Goal: Obtain resource: Download file/media

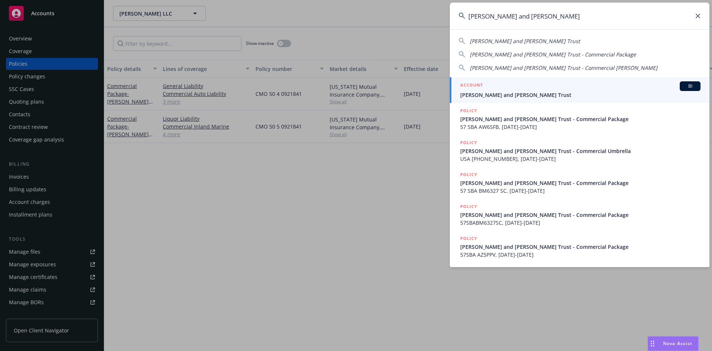
type input "[PERSON_NAME] and [PERSON_NAME]"
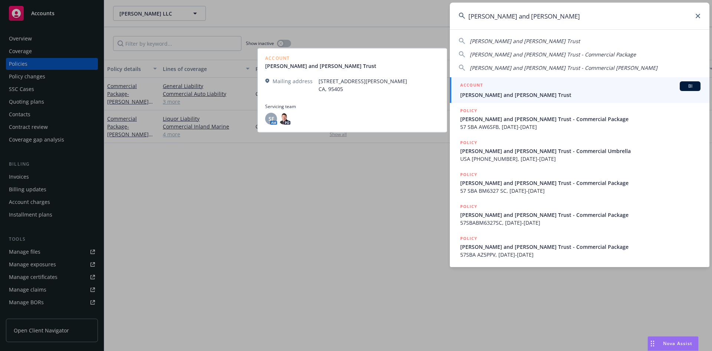
click at [466, 83] on h5 "ACCOUNT" at bounding box center [472, 85] width 23 height 9
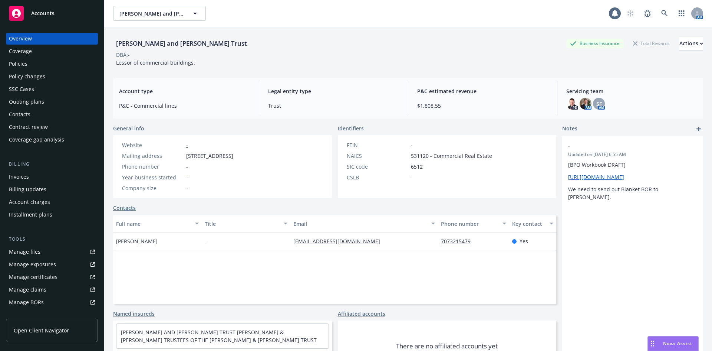
click at [31, 111] on div "Contacts" at bounding box center [52, 114] width 86 height 12
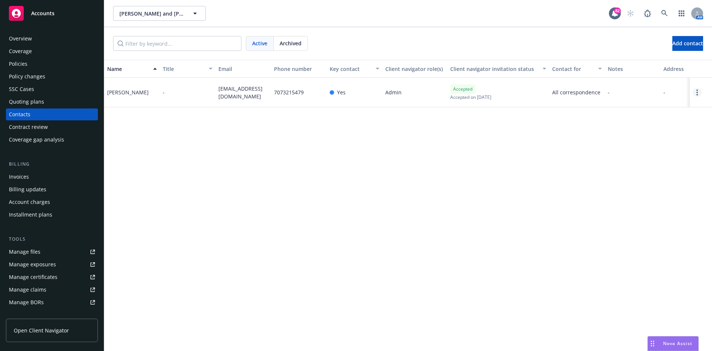
click at [699, 91] on link "Open options" at bounding box center [697, 92] width 9 height 9
click at [633, 36] on link "Edit contact" at bounding box center [641, 36] width 101 height 15
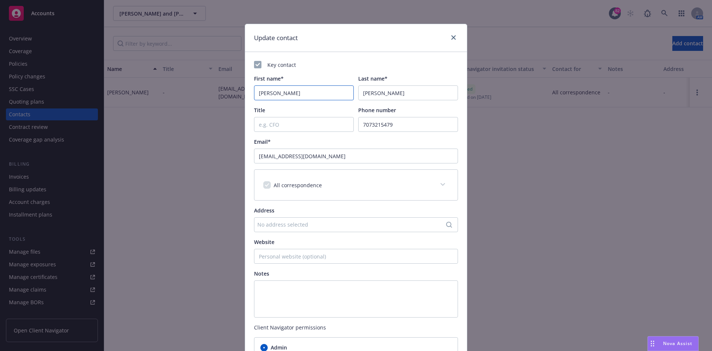
drag, startPoint x: 238, startPoint y: 96, endPoint x: 223, endPoint y: 96, distance: 14.8
click at [223, 96] on div "Update contact Key contact First name* [PERSON_NAME] Last name* [PERSON_NAME] T…" at bounding box center [356, 175] width 712 height 351
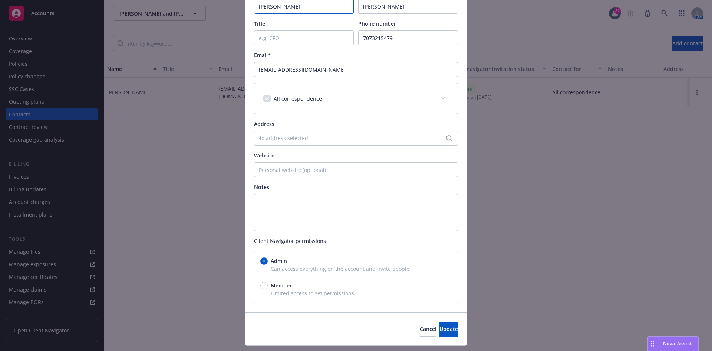
scroll to position [105, 0]
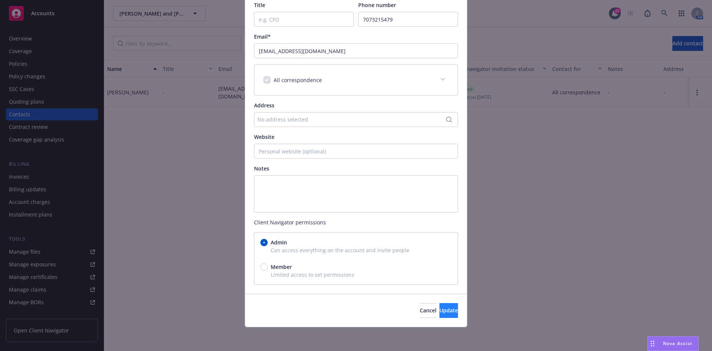
type input "[PERSON_NAME]"
click at [440, 307] on span "Update" at bounding box center [449, 310] width 19 height 7
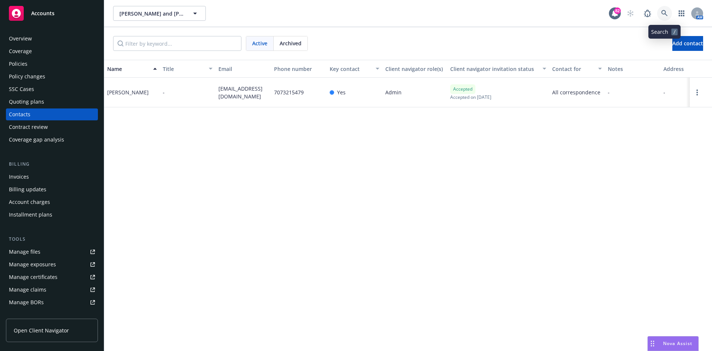
click at [663, 13] on icon at bounding box center [665, 13] width 6 height 6
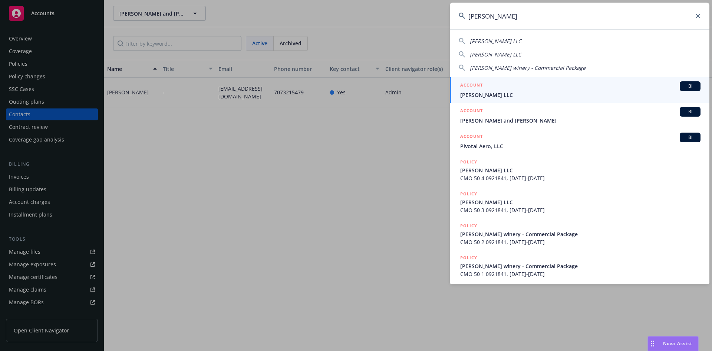
type input "[PERSON_NAME]"
click at [482, 84] on h5 "ACCOUNT" at bounding box center [472, 85] width 23 height 9
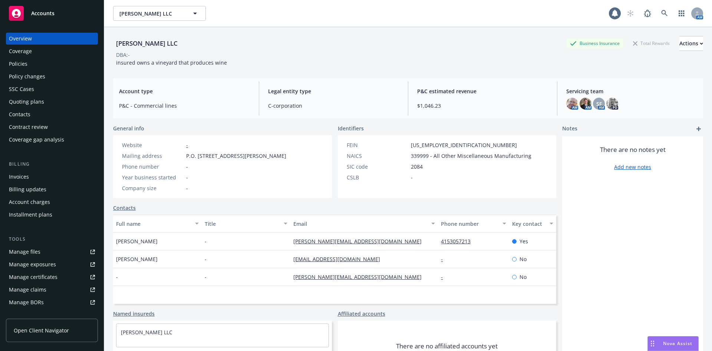
click at [17, 63] on div "Policies" at bounding box center [18, 64] width 19 height 12
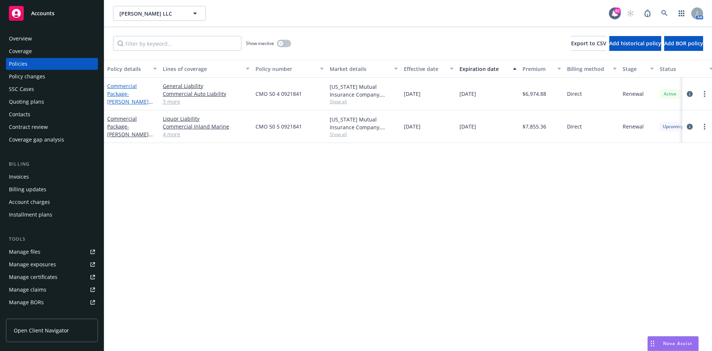
click at [123, 86] on link "Commercial Package - [PERSON_NAME] LLC" at bounding box center [128, 97] width 42 height 30
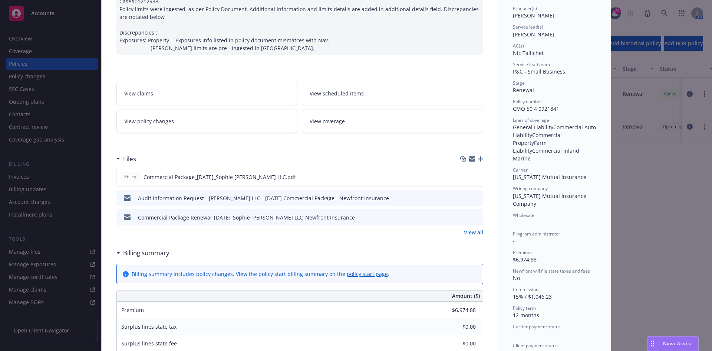
scroll to position [148, 0]
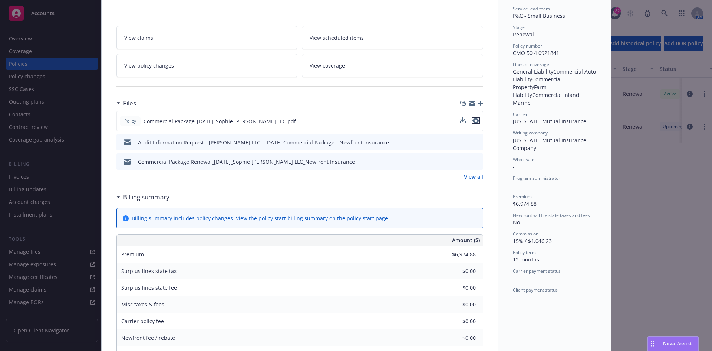
click at [473, 121] on icon "preview file" at bounding box center [476, 120] width 7 height 5
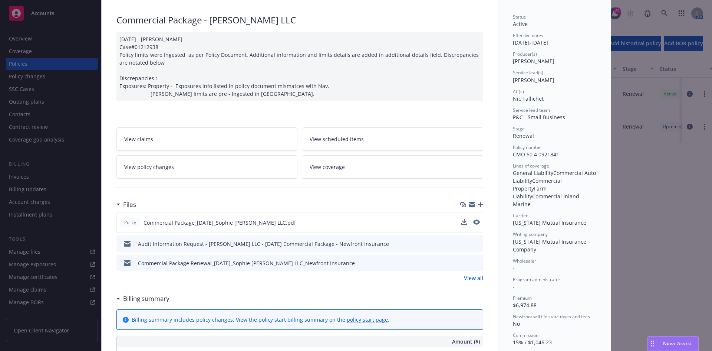
scroll to position [0, 0]
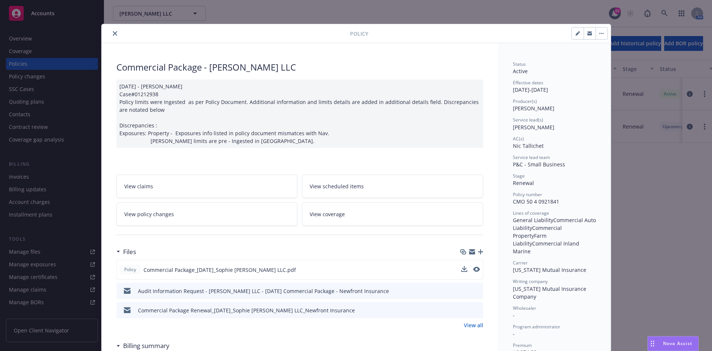
click at [106, 29] on div at bounding box center [228, 33] width 246 height 9
click at [111, 33] on button "close" at bounding box center [115, 33] width 9 height 9
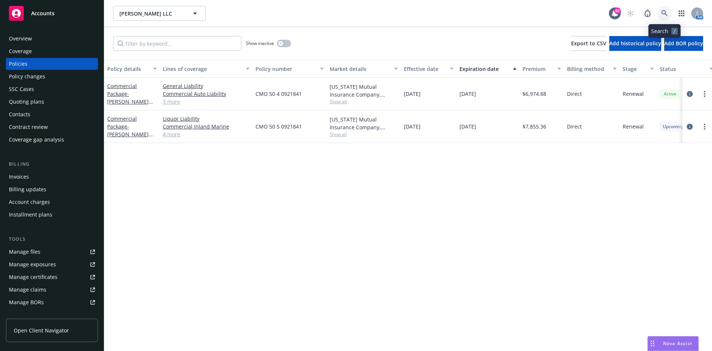
click at [668, 11] on link at bounding box center [665, 13] width 15 height 15
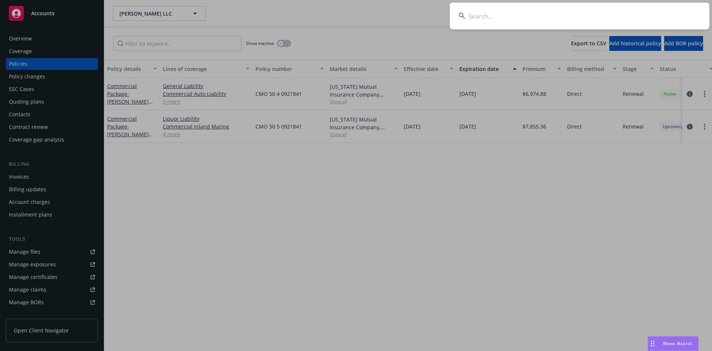
click at [640, 14] on input at bounding box center [580, 16] width 260 height 27
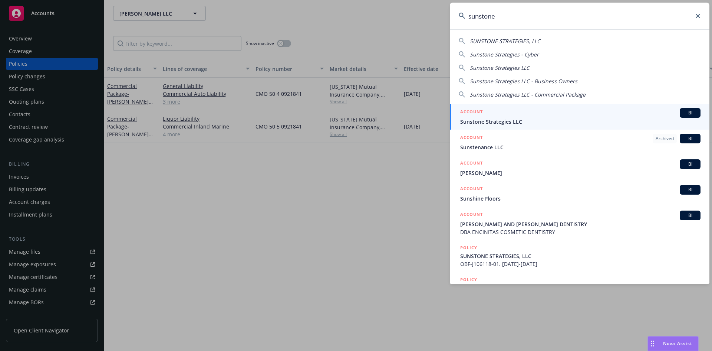
type input "sunstone"
click at [474, 111] on h5 "ACCOUNT" at bounding box center [472, 112] width 23 height 9
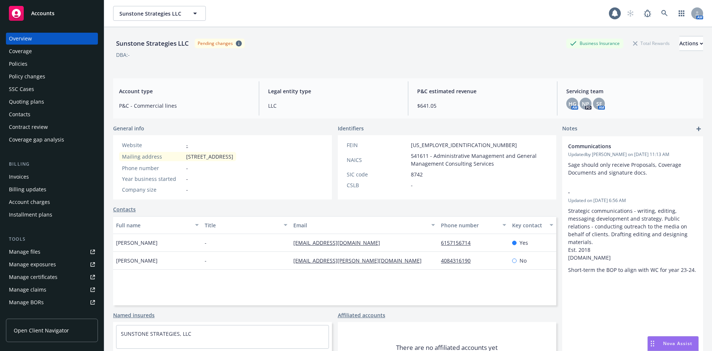
click at [35, 66] on div "Policies" at bounding box center [52, 64] width 86 height 12
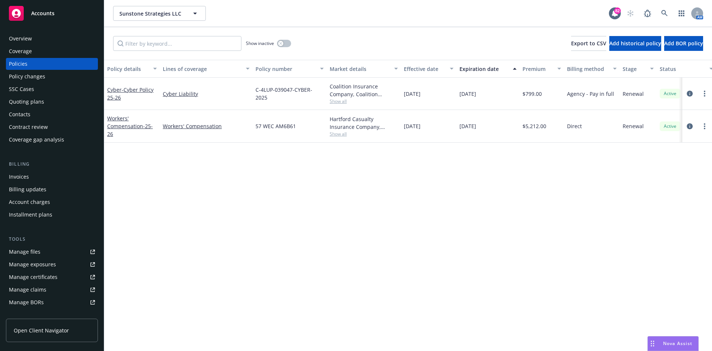
click at [25, 176] on div "Invoices" at bounding box center [19, 177] width 20 height 12
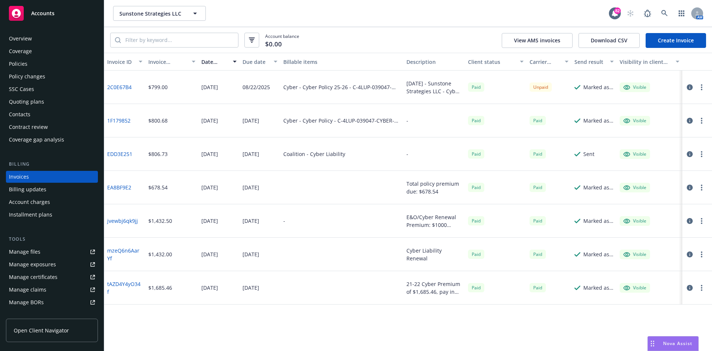
click at [34, 65] on div "Policies" at bounding box center [52, 64] width 86 height 12
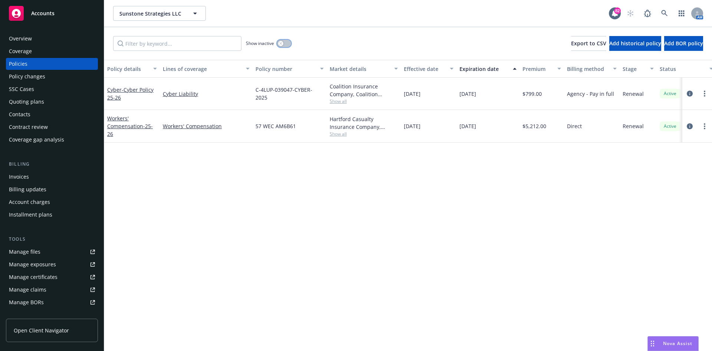
click at [283, 42] on div "button" at bounding box center [280, 43] width 5 height 5
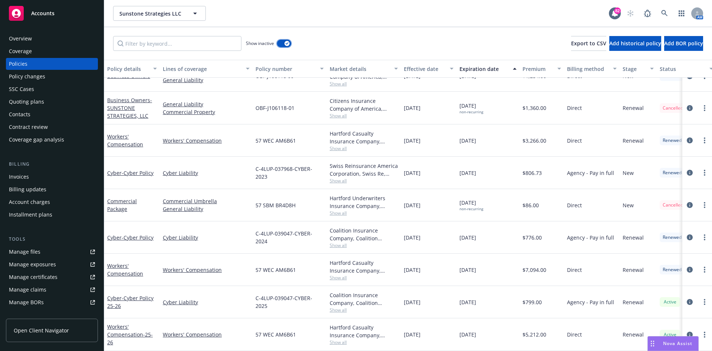
scroll to position [232, 0]
click at [127, 197] on link "Commercial Package" at bounding box center [122, 204] width 30 height 15
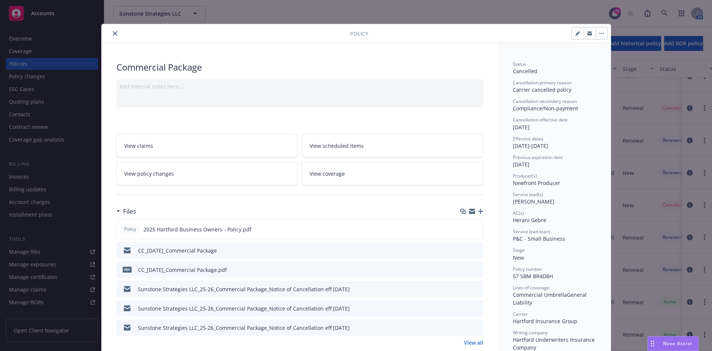
click at [115, 30] on div at bounding box center [228, 33] width 246 height 9
click at [115, 32] on button "close" at bounding box center [115, 33] width 9 height 9
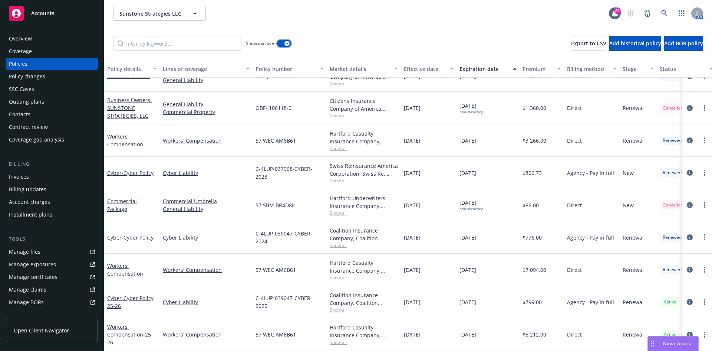
click at [286, 44] on icon "button" at bounding box center [287, 43] width 3 height 2
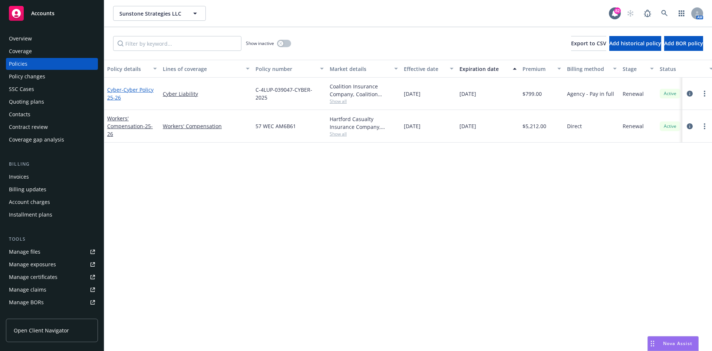
click at [140, 89] on span "- Cyber Policy 25-26" at bounding box center [130, 93] width 46 height 15
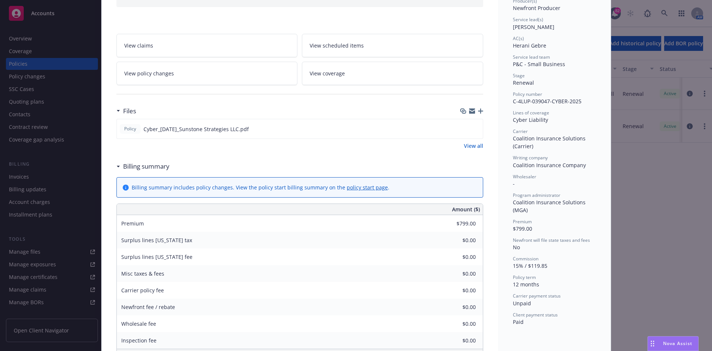
scroll to position [111, 0]
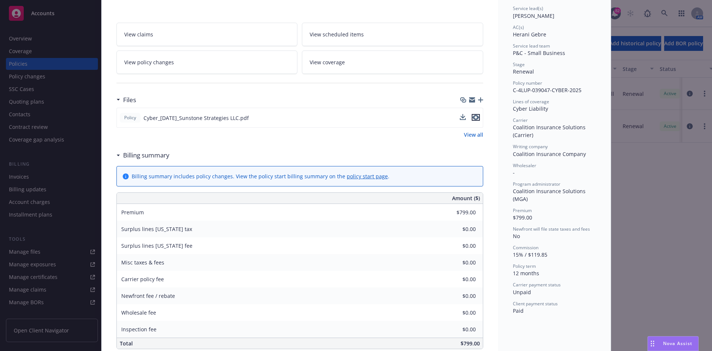
click at [475, 117] on icon "preview file" at bounding box center [476, 117] width 7 height 5
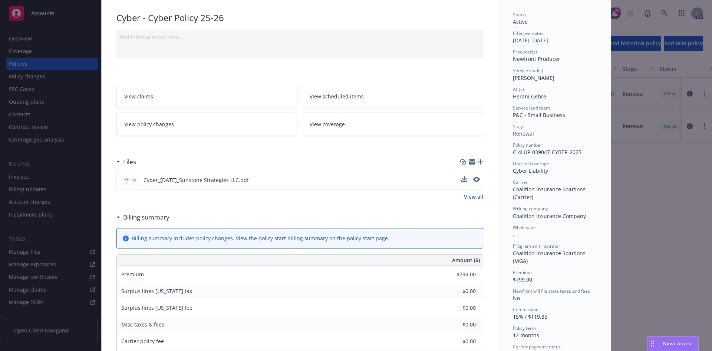
scroll to position [0, 0]
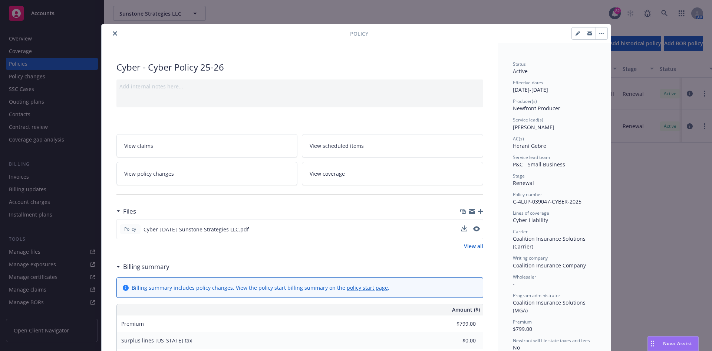
click at [112, 30] on button "close" at bounding box center [115, 33] width 9 height 9
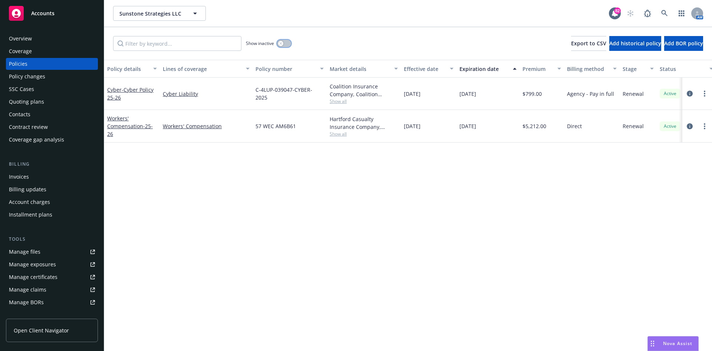
click at [284, 45] on button "button" at bounding box center [284, 43] width 14 height 7
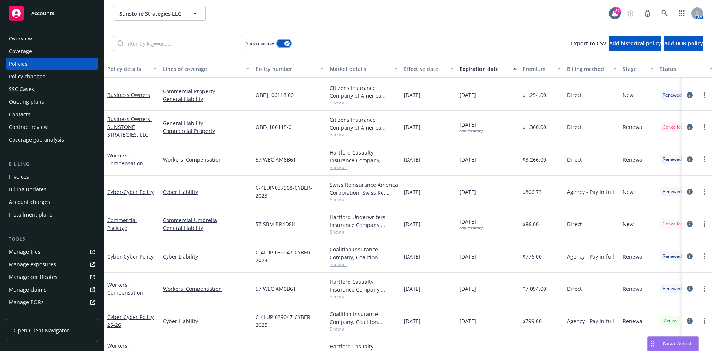
scroll to position [232, 0]
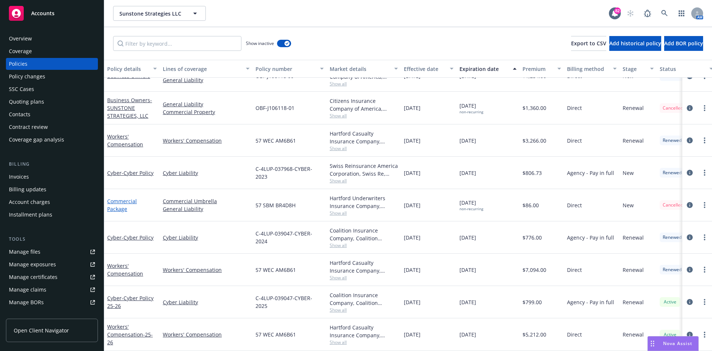
click at [121, 197] on link "Commercial Package" at bounding box center [122, 204] width 30 height 15
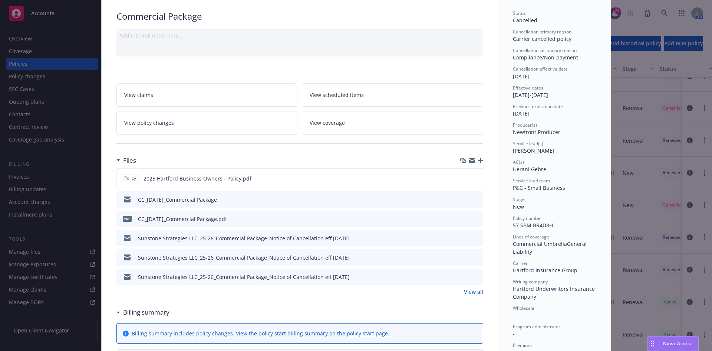
scroll to position [59, 0]
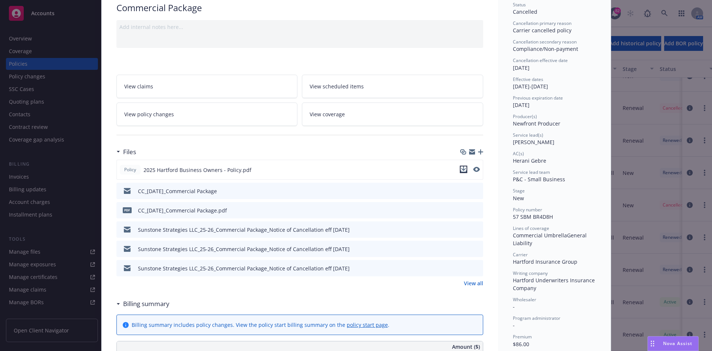
click at [461, 169] on icon "download file" at bounding box center [464, 169] width 6 height 6
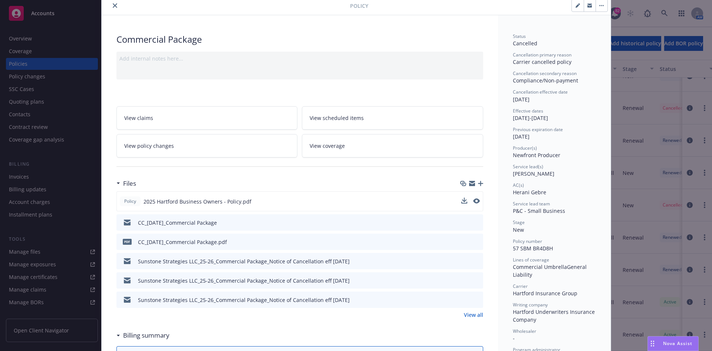
scroll to position [0, 0]
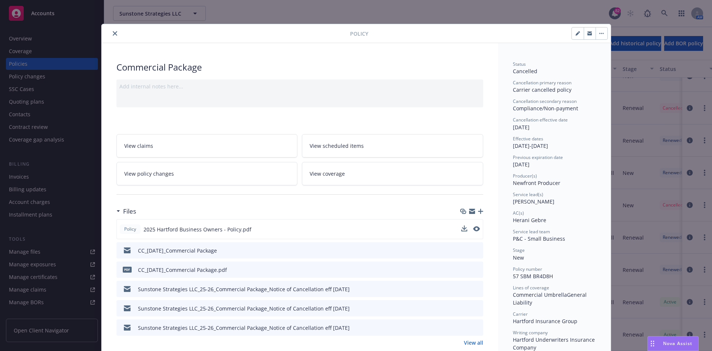
click at [114, 35] on icon "close" at bounding box center [115, 33] width 4 height 4
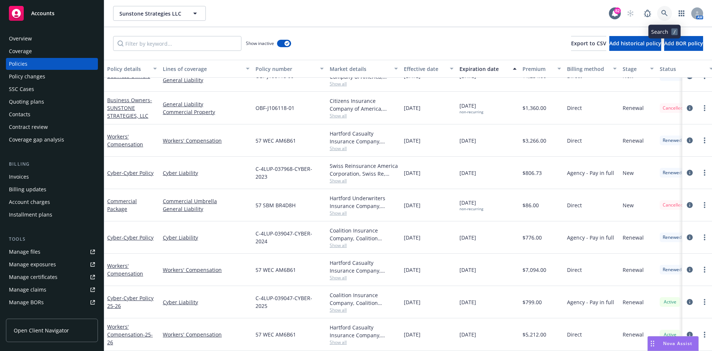
click at [662, 11] on icon at bounding box center [665, 13] width 7 height 7
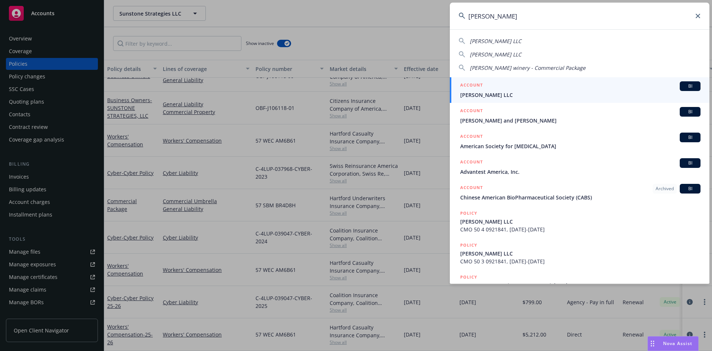
type input "[PERSON_NAME]"
click at [479, 83] on h5 "ACCOUNT" at bounding box center [472, 85] width 23 height 9
